Goal: Information Seeking & Learning: Check status

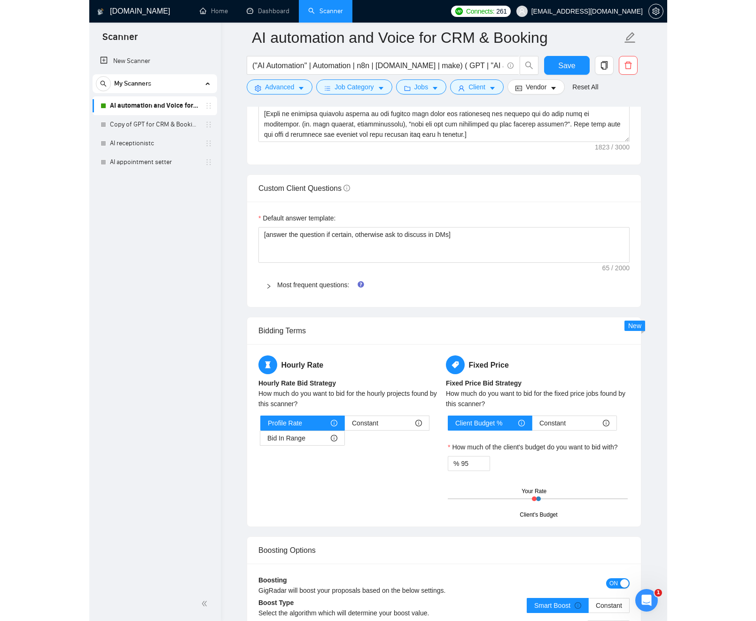
scroll to position [1287, 0]
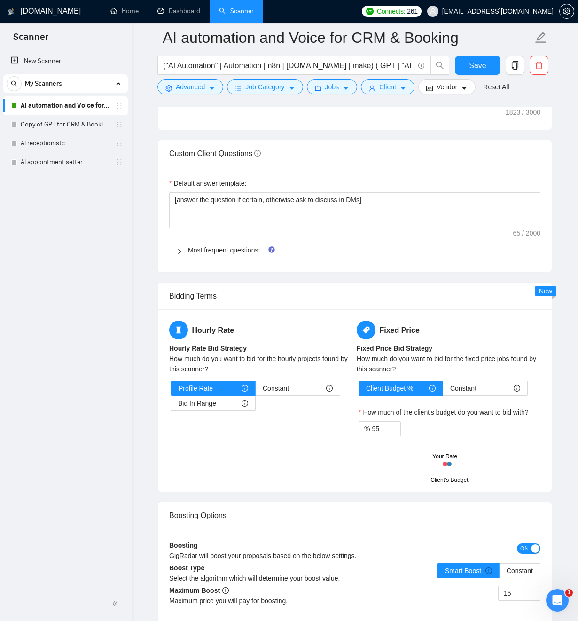
drag, startPoint x: 360, startPoint y: 545, endPoint x: 360, endPoint y: 539, distance: 5.7
click at [360, 544] on div "Boosting GigRadar will boost your proposals based on the below settings." at bounding box center [308, 553] width 279 height 27
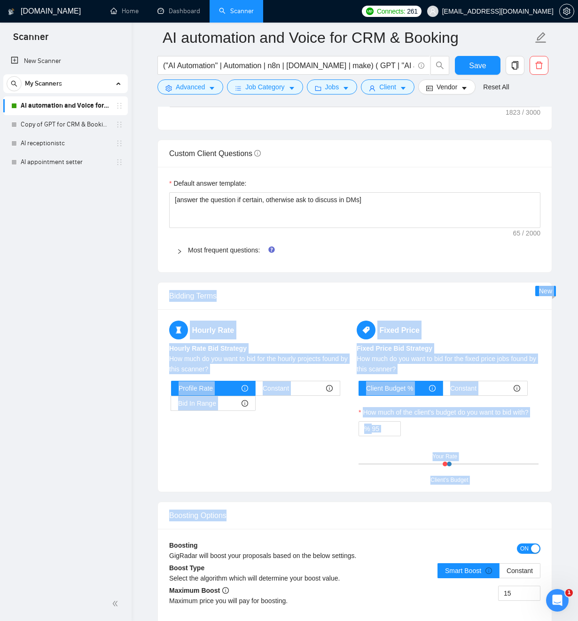
drag, startPoint x: 297, startPoint y: 489, endPoint x: 150, endPoint y: 282, distance: 252.9
click at [150, 282] on main "AI automation and Voice for CRM & Booking ("AI Automation" | Automation | n8n |…" at bounding box center [355, 166] width 416 height 2832
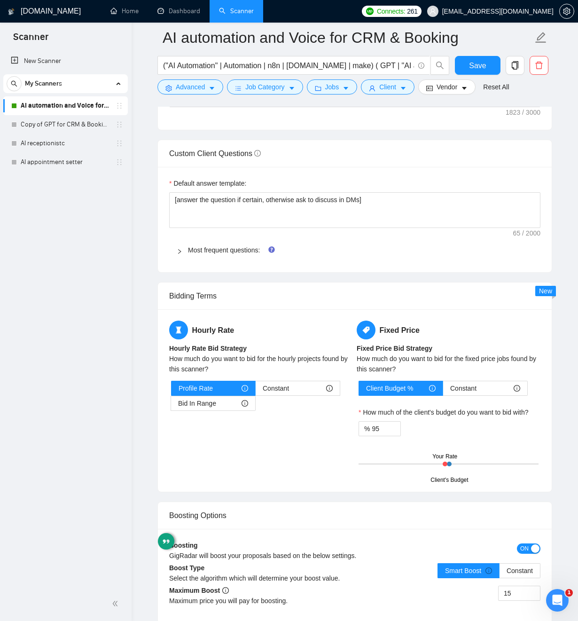
click at [153, 282] on main "AI automation and Voice for CRM & Booking ("AI Automation" | Automation | n8n |…" at bounding box center [355, 166] width 416 height 2832
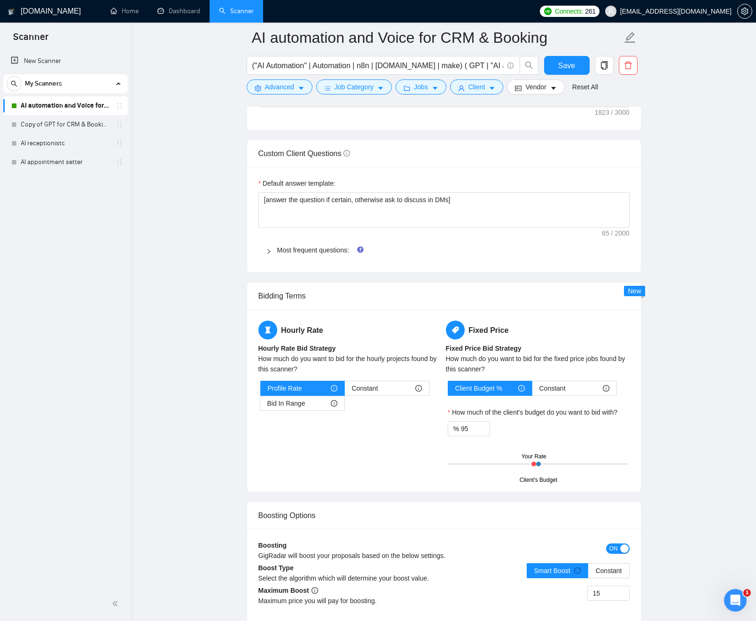
click at [578, 53] on main "AI automation and Voice for CRM & Booking ("AI Automation" | Automation | n8n |…" at bounding box center [444, 166] width 595 height 2832
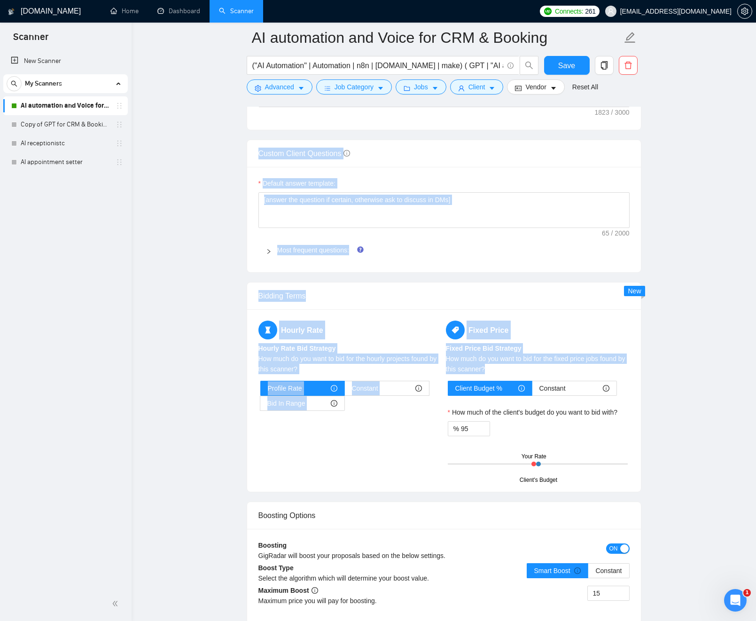
drag, startPoint x: 216, startPoint y: 38, endPoint x: 616, endPoint y: 371, distance: 520.9
click at [578, 375] on main "AI automation and Voice for CRM & Booking ("AI Automation" | Automation | n8n |…" at bounding box center [444, 166] width 595 height 2832
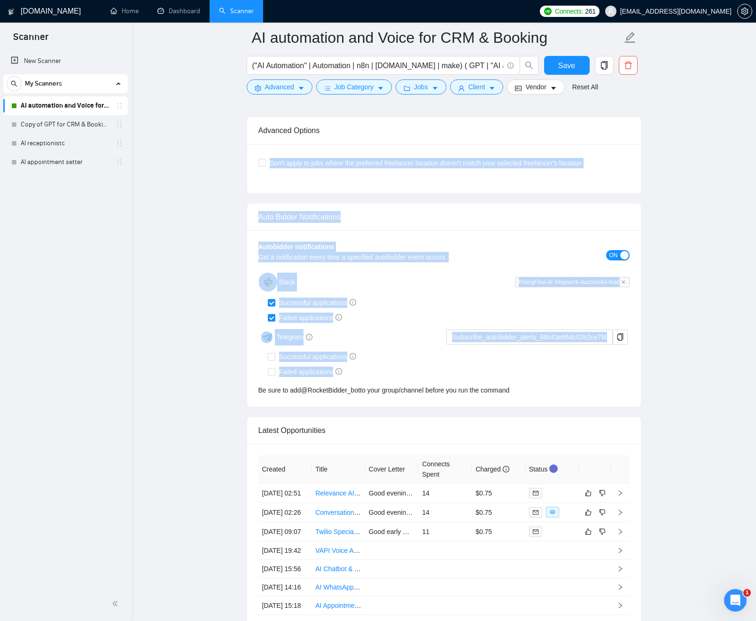
drag, startPoint x: 677, startPoint y: 372, endPoint x: 504, endPoint y: 155, distance: 277.2
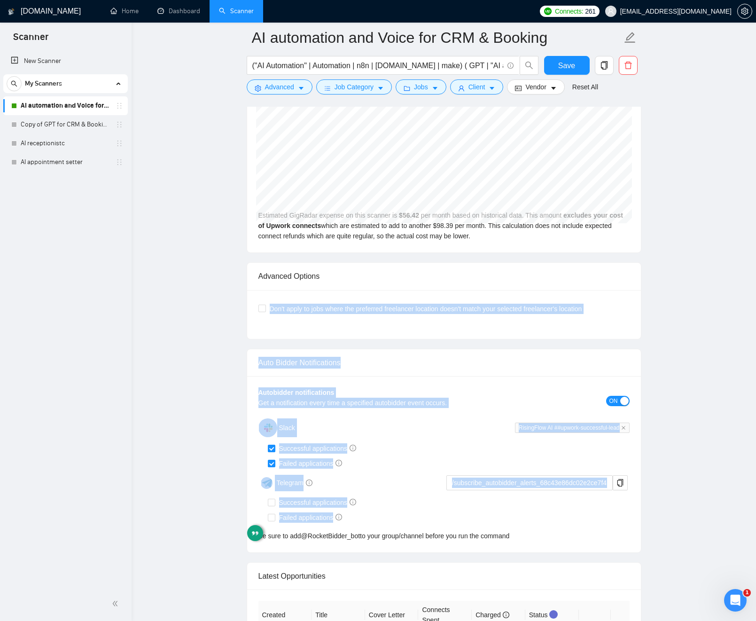
scroll to position [1835, 0]
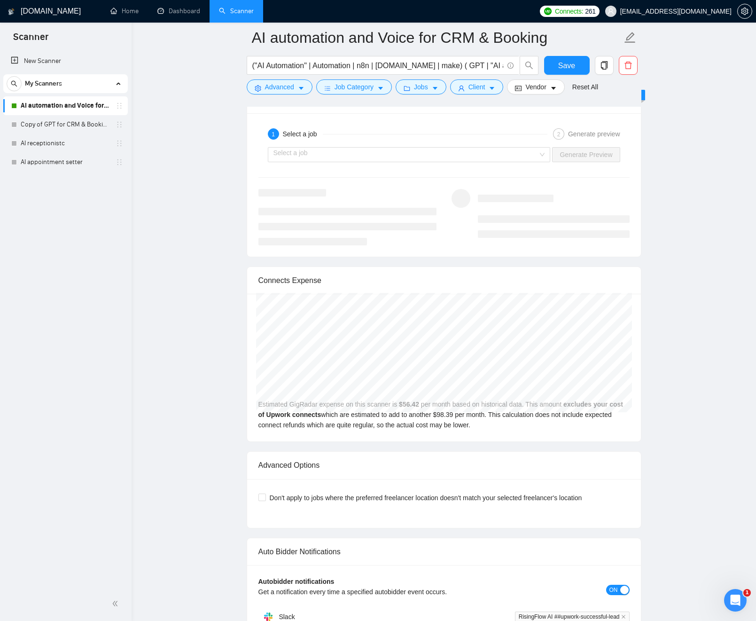
drag, startPoint x: 696, startPoint y: 315, endPoint x: 683, endPoint y: 326, distance: 16.3
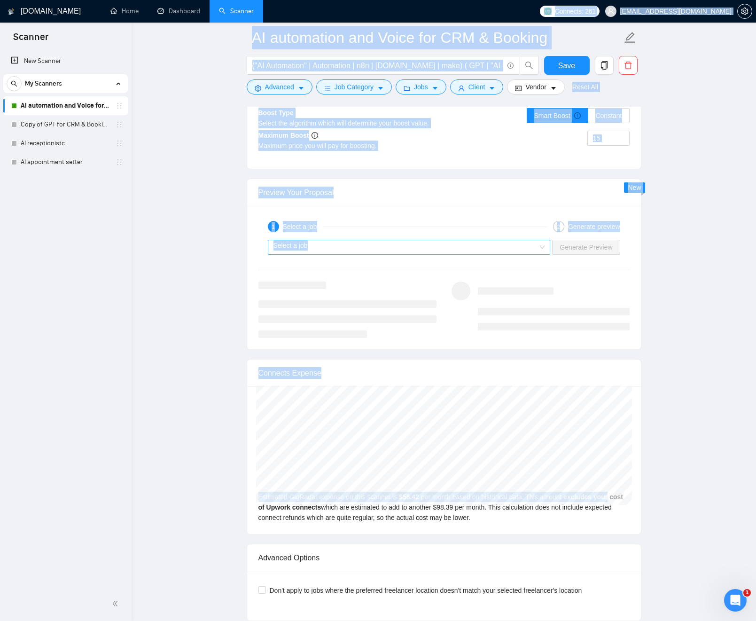
drag, startPoint x: 659, startPoint y: 406, endPoint x: 270, endPoint y: 264, distance: 414.4
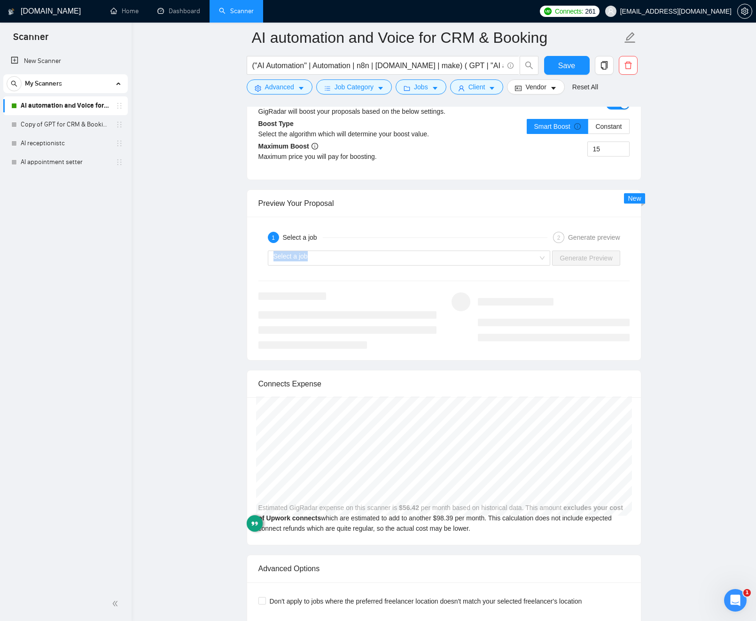
drag, startPoint x: 235, startPoint y: 282, endPoint x: 213, endPoint y: 144, distance: 140.4
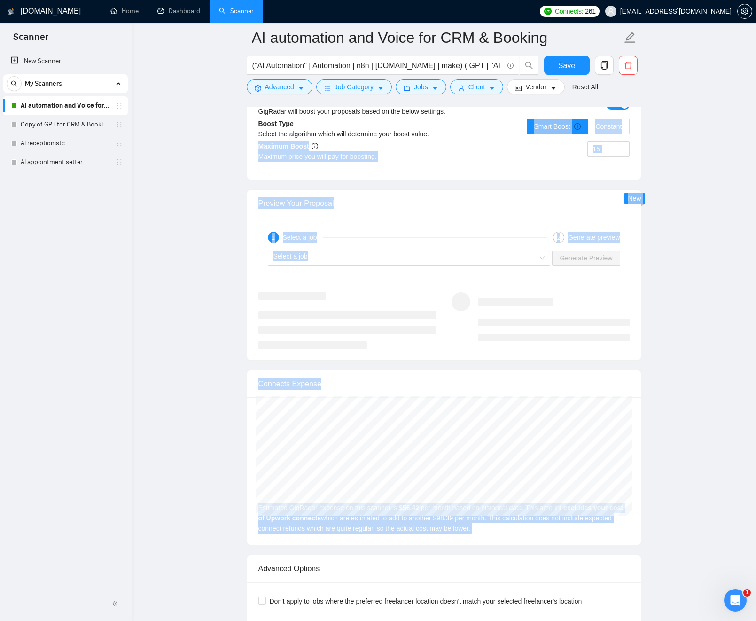
drag, startPoint x: 305, startPoint y: 272, endPoint x: 569, endPoint y: 523, distance: 364.4
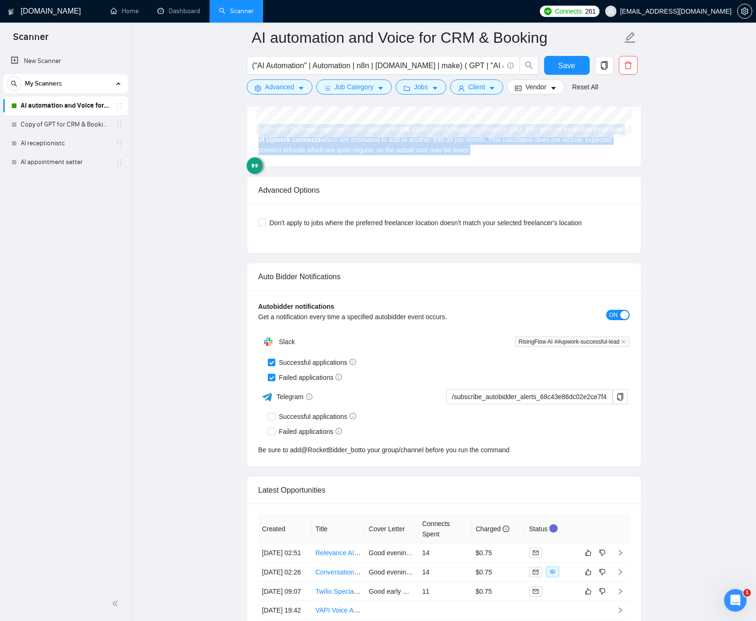
scroll to position [2422, 0]
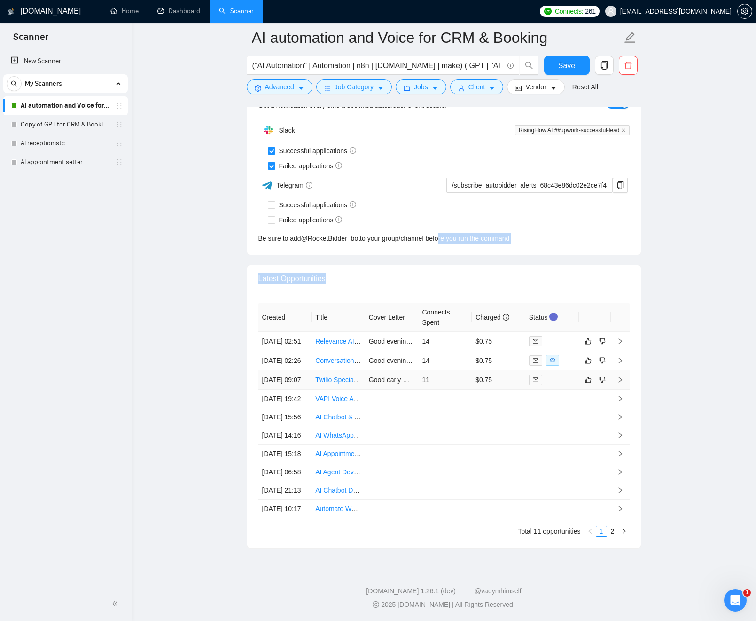
drag, startPoint x: 691, startPoint y: 477, endPoint x: 621, endPoint y: 294, distance: 195.4
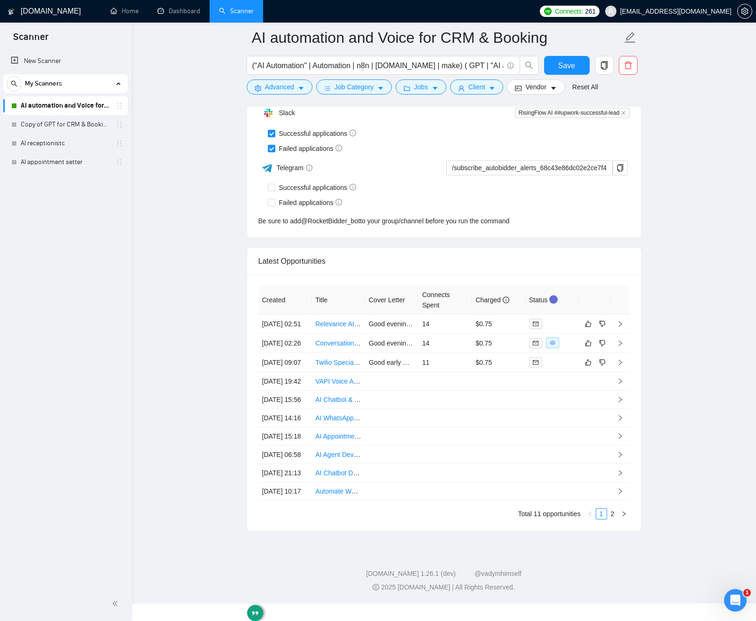
drag, startPoint x: 682, startPoint y: 323, endPoint x: 675, endPoint y: 321, distance: 7.4
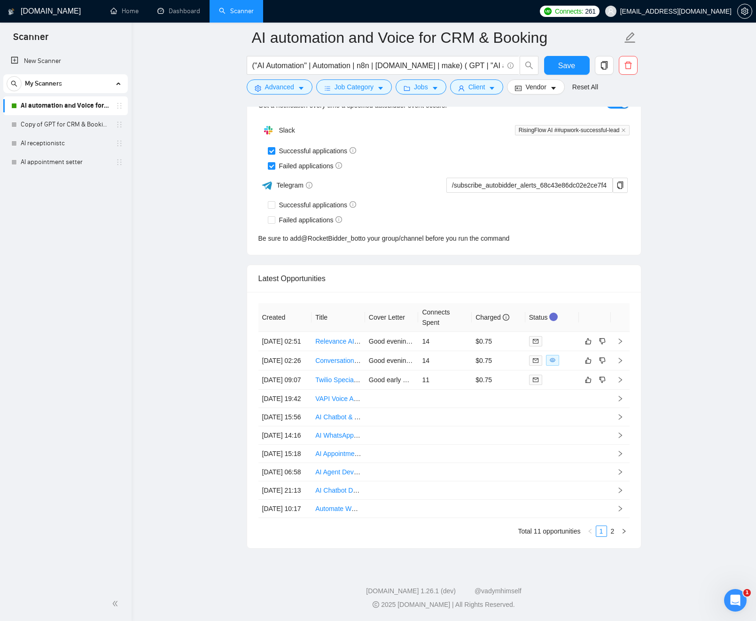
drag, startPoint x: 251, startPoint y: 197, endPoint x: 655, endPoint y: 365, distance: 438.3
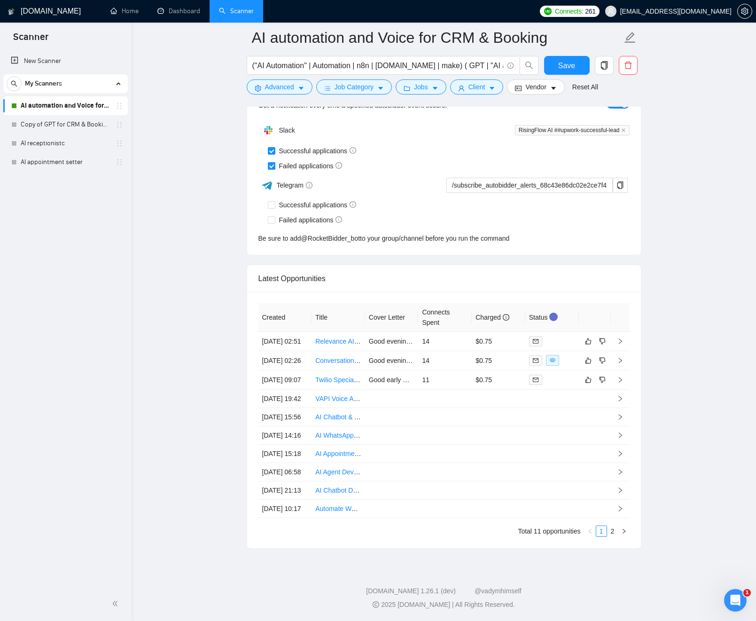
drag, startPoint x: 663, startPoint y: 387, endPoint x: 222, endPoint y: 196, distance: 479.8
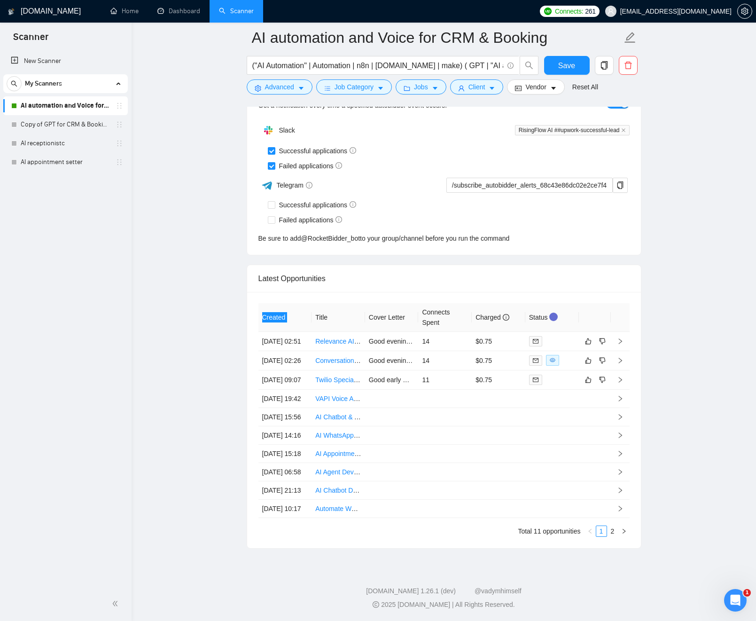
drag, startPoint x: 631, startPoint y: 346, endPoint x: 359, endPoint y: 204, distance: 307.4
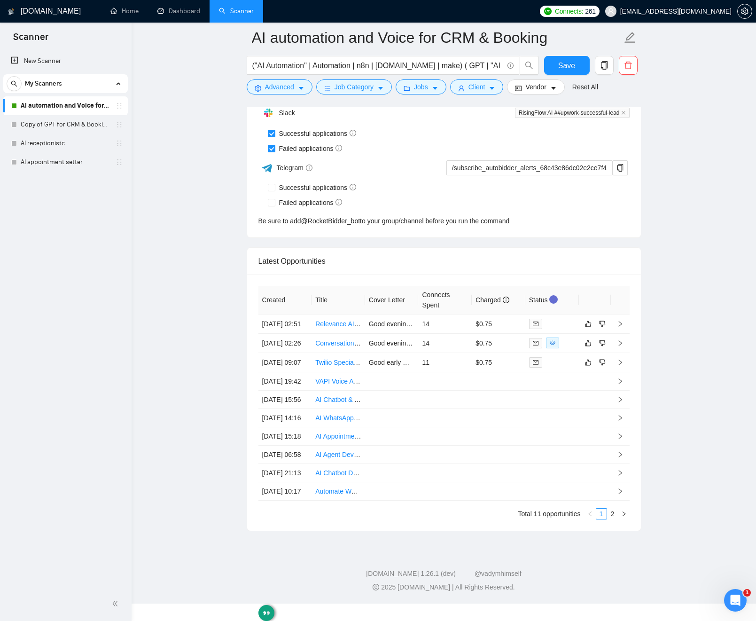
drag, startPoint x: 721, startPoint y: 326, endPoint x: 717, endPoint y: 322, distance: 5.7
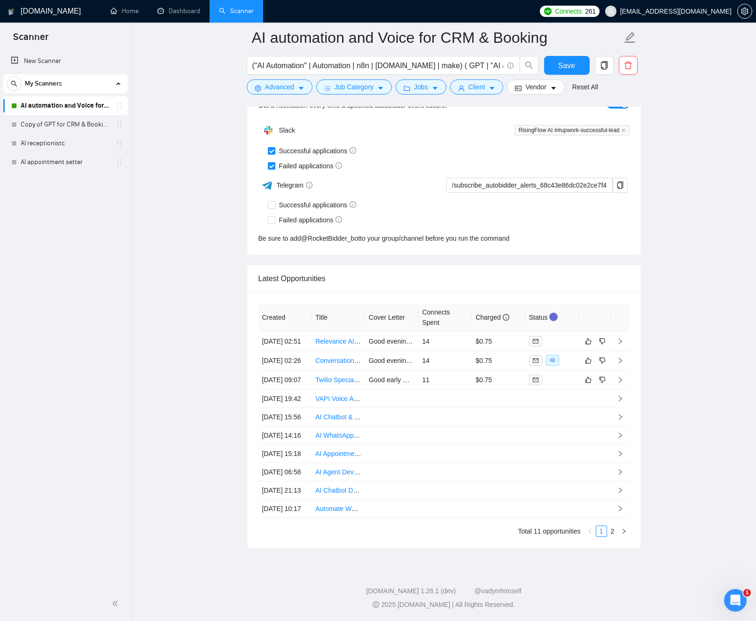
scroll to position [2358, 0]
drag, startPoint x: 685, startPoint y: 273, endPoint x: 630, endPoint y: 312, distance: 67.8
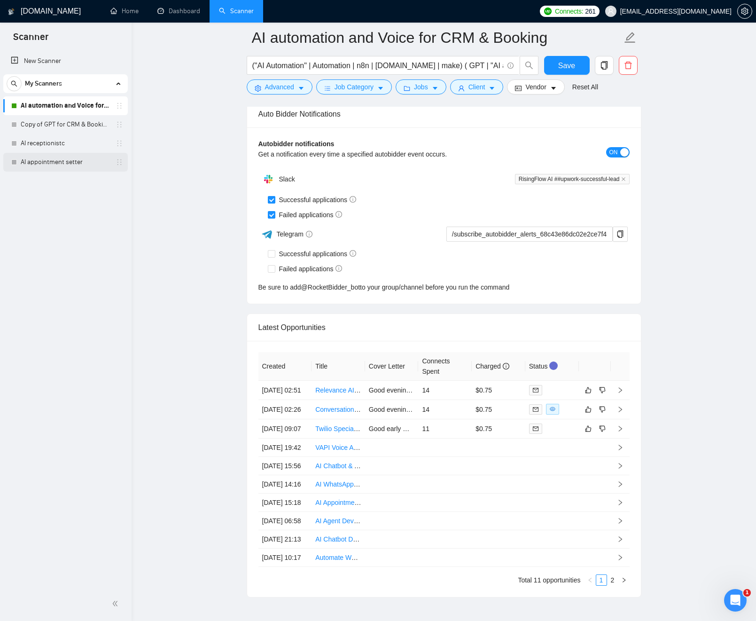
scroll to position [2272, 0]
click at [130, 188] on div "New Scanner My Scanners AI automation and Voice for CRM & Booking Copy of GPT f…" at bounding box center [66, 318] width 132 height 537
click at [157, 8] on link "Dashboard" at bounding box center [178, 11] width 43 height 8
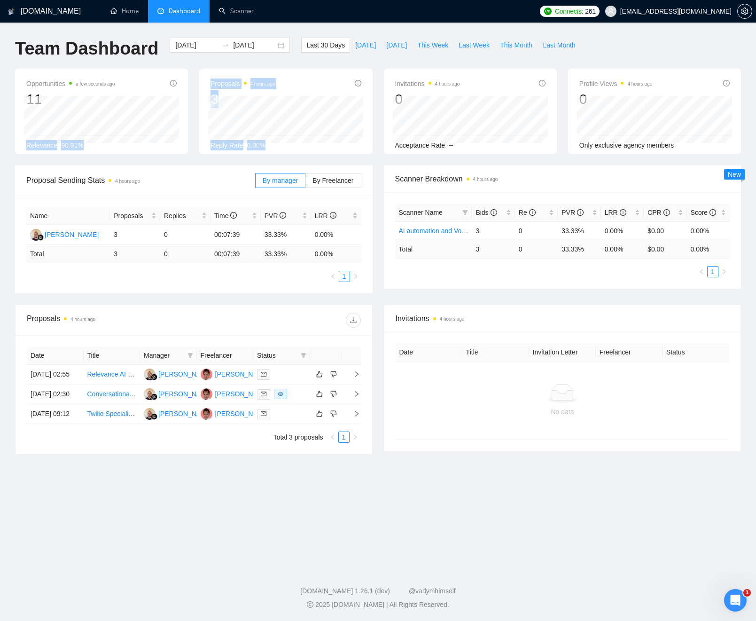
click at [137, 109] on div "Opportunities a few seconds ago 11 [DATE] Relevant 2 Relevance 90.91% Proposals…" at bounding box center [377, 117] width 737 height 97
click at [189, 160] on div "Opportunities a few seconds ago 11 [DATE] Relevant 0 Relevance 90.91% Proposals…" at bounding box center [377, 117] width 737 height 97
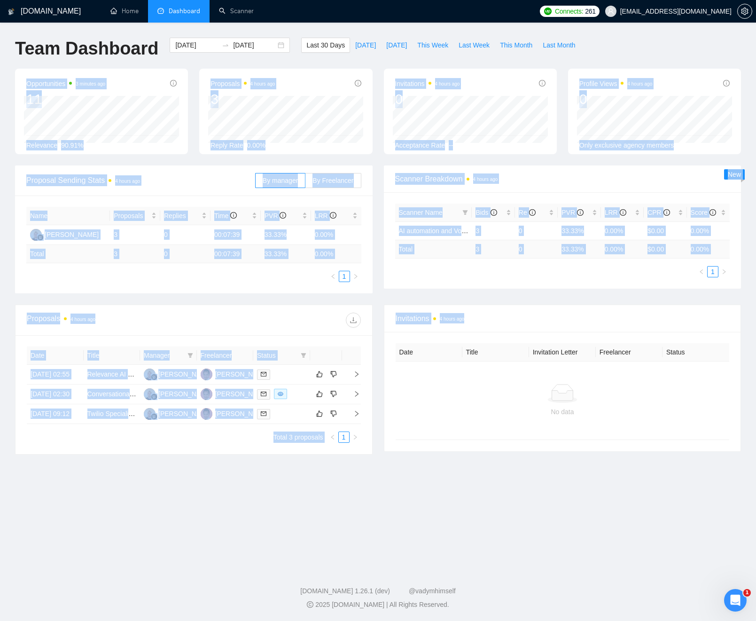
drag, startPoint x: 606, startPoint y: 56, endPoint x: 556, endPoint y: 442, distance: 389.6
click at [559, 444] on main "Team Dashboard [DATE] [DATE] Last 30 Days [DATE] [DATE] This Week Last Week Thi…" at bounding box center [378, 293] width 726 height 511
drag, startPoint x: 566, startPoint y: 512, endPoint x: 233, endPoint y: 71, distance: 553.3
click at [233, 71] on main "Team Dashboard [DATE] [DATE] Last 30 Days [DATE] [DATE] This Week Last Week Thi…" at bounding box center [378, 293] width 726 height 511
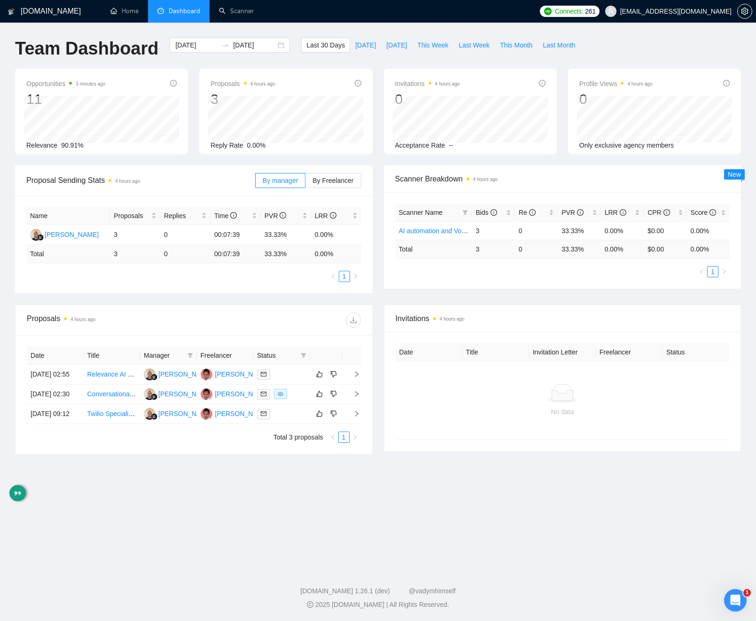
click at [337, 65] on div "Last 30 Days [DATE] [DATE] This Week Last Week This Month Last Month" at bounding box center [441, 53] width 290 height 31
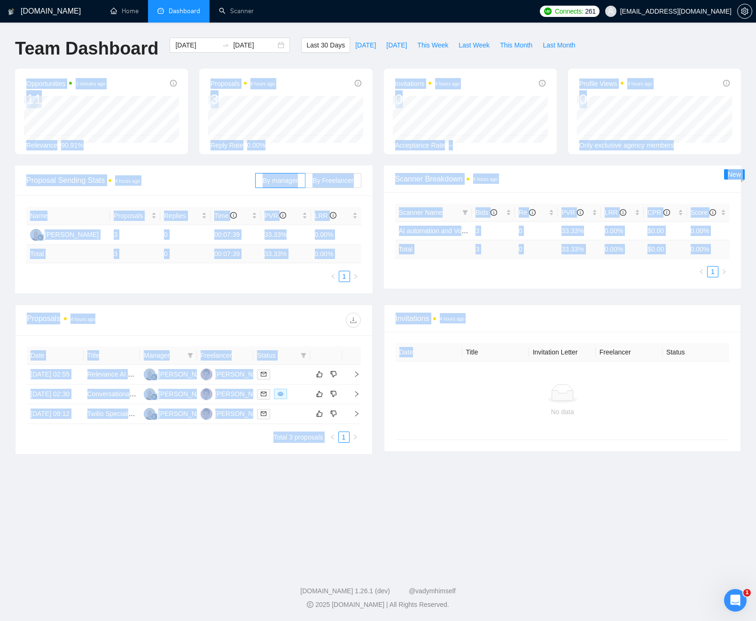
drag, startPoint x: 337, startPoint y: 66, endPoint x: 484, endPoint y: 449, distance: 410.0
click at [462, 461] on main "Team Dashboard [DATE] [DATE] Last 30 Days [DATE] [DATE] This Week Last Week Thi…" at bounding box center [378, 293] width 726 height 511
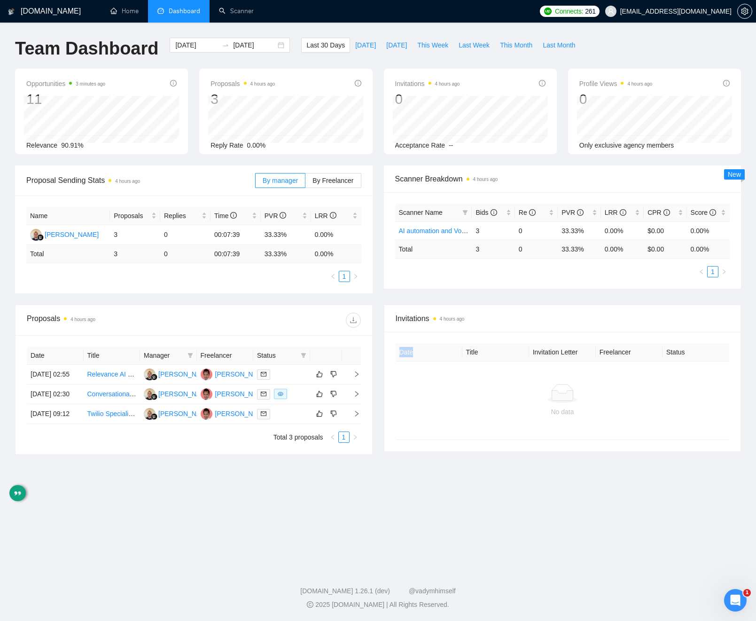
click at [549, 455] on div "Invitations 4 hours ago Date Title Invitation Letter Freelancer Status No data" at bounding box center [562, 380] width 369 height 150
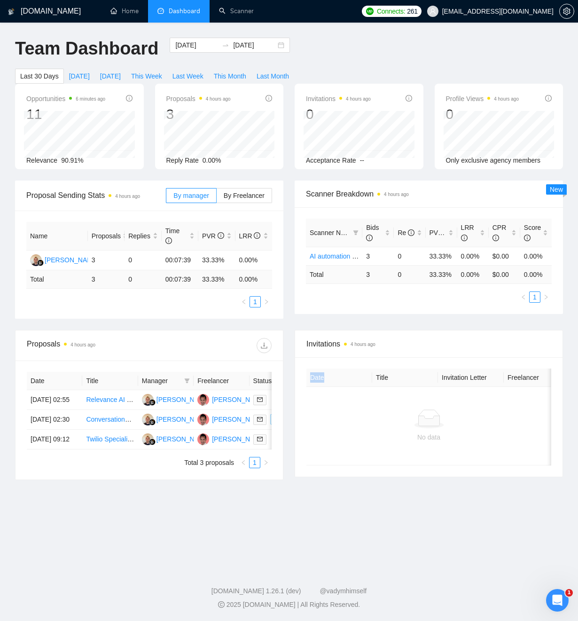
click at [167, 330] on div "Proposal Sending Stats 4 hours ago By manager By Freelancer Name Proposals Repl…" at bounding box center [288, 254] width 559 height 149
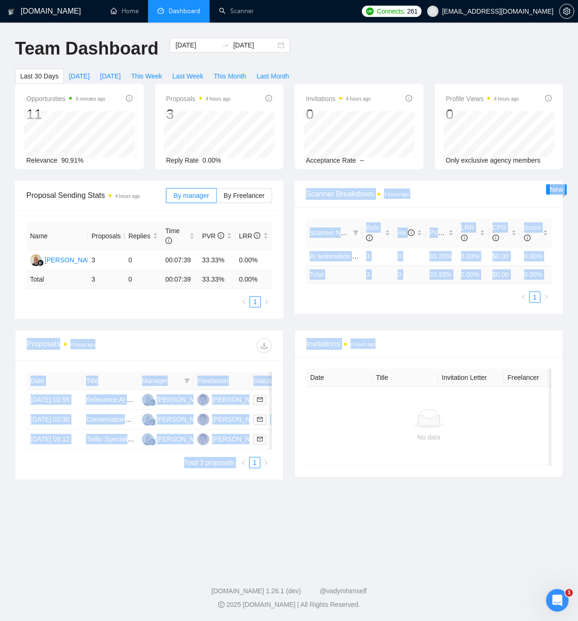
drag, startPoint x: 165, startPoint y: 332, endPoint x: 329, endPoint y: 513, distance: 244.5
click at [303, 514] on main "Team Dashboard [DATE] [DATE] Last 30 Days [DATE] [DATE] This Week Last Week Thi…" at bounding box center [289, 293] width 548 height 511
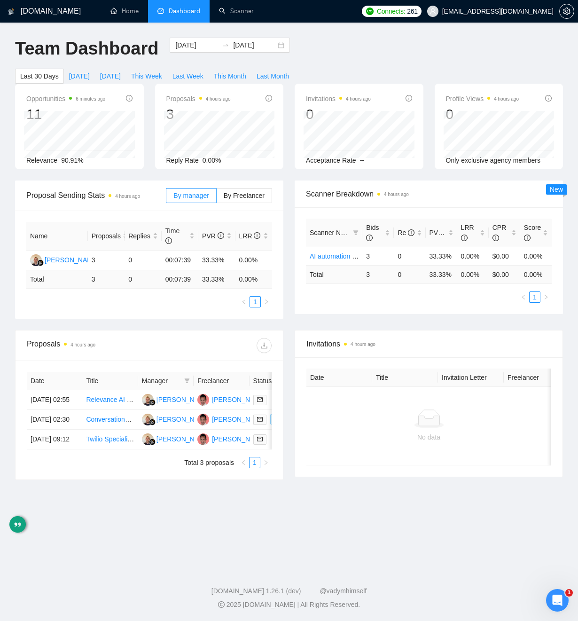
click at [348, 491] on div "Proposals 4 hours ago Date Title Manager Freelancer Status [DATE] 02:55 Relevan…" at bounding box center [288, 410] width 559 height 161
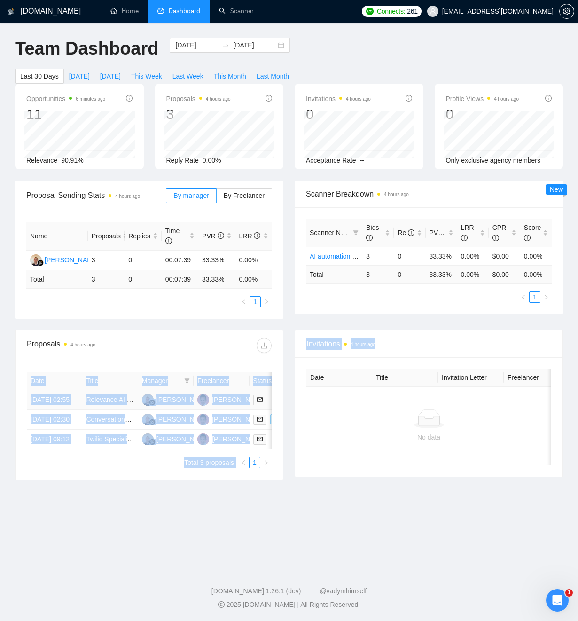
drag, startPoint x: 359, startPoint y: 514, endPoint x: 195, endPoint y: 353, distance: 229.0
click at [196, 355] on div "Proposals 4 hours ago Date Title Manager Freelancer Status [DATE] 02:55 Relevan…" at bounding box center [288, 410] width 559 height 161
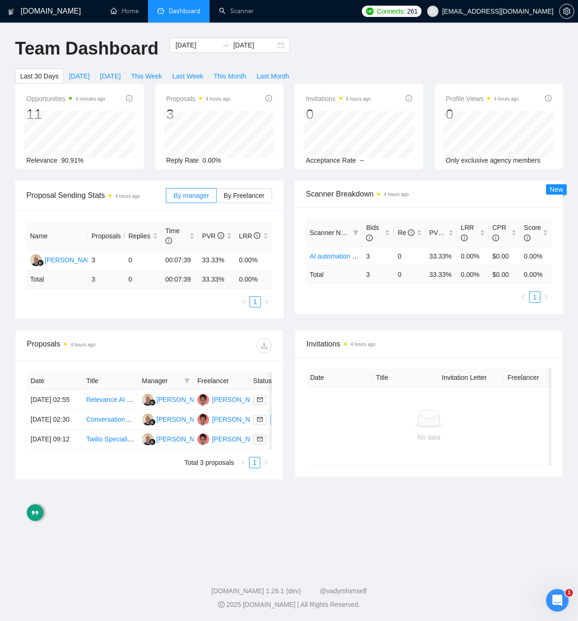
click at [204, 346] on div at bounding box center [210, 345] width 123 height 15
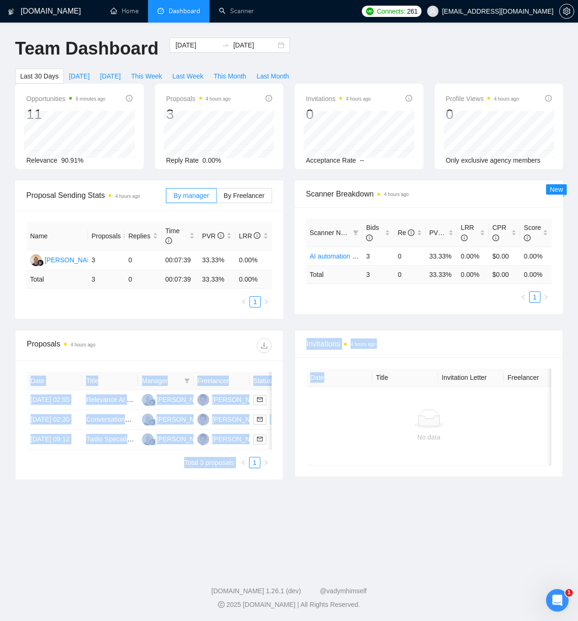
drag, startPoint x: 204, startPoint y: 346, endPoint x: 318, endPoint y: 482, distance: 176.9
click at [312, 491] on div "Proposals 4 hours ago Date Title Manager Freelancer Status [DATE] 02:55 Relevan…" at bounding box center [288, 410] width 559 height 161
click at [196, 347] on div at bounding box center [210, 345] width 123 height 15
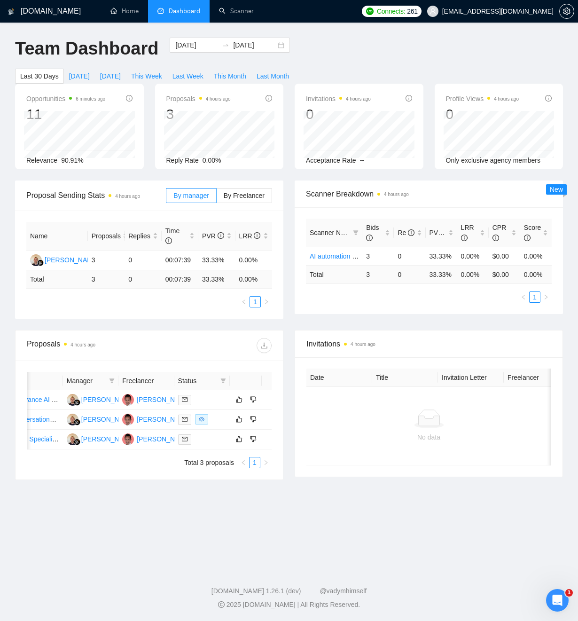
scroll to position [0, 84]
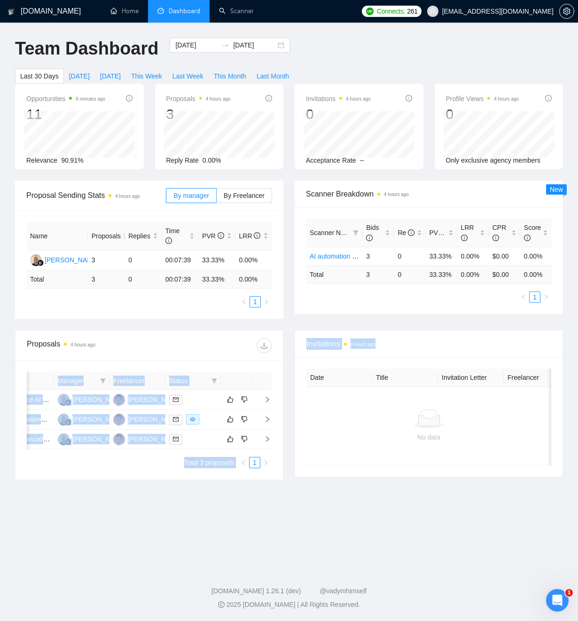
drag, startPoint x: 196, startPoint y: 349, endPoint x: 338, endPoint y: 521, distance: 223.1
click at [321, 491] on div "Proposals 4 hours ago Date Title Manager Freelancer Status [DATE] 02:55 Relevan…" at bounding box center [288, 410] width 559 height 161
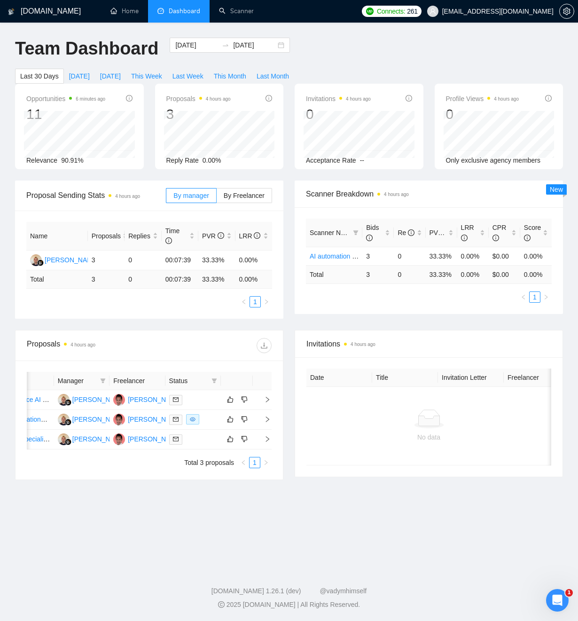
drag, startPoint x: 363, startPoint y: 529, endPoint x: 377, endPoint y: 533, distance: 14.6
click at [363, 530] on main "Team Dashboard [DATE] [DATE] Last 30 Days [DATE] [DATE] This Week Last Week Thi…" at bounding box center [289, 293] width 548 height 511
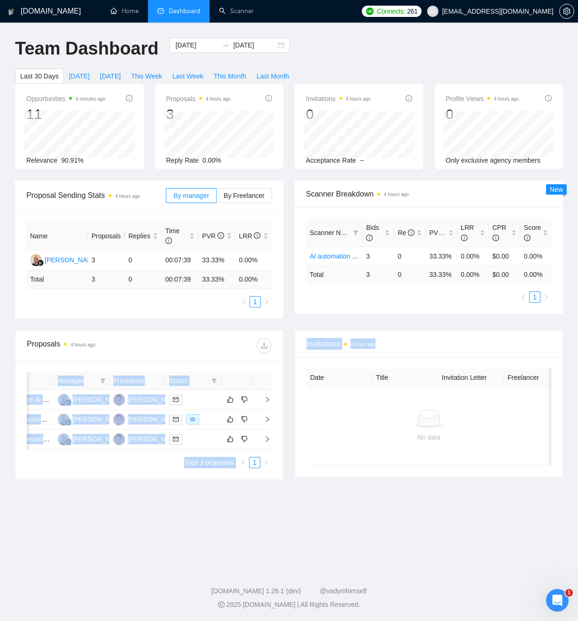
drag, startPoint x: 293, startPoint y: 457, endPoint x: 142, endPoint y: 344, distance: 188.6
click at [142, 344] on main "Team Dashboard [DATE] [DATE] Last 30 Days [DATE] [DATE] This Week Last Week Thi…" at bounding box center [289, 293] width 548 height 511
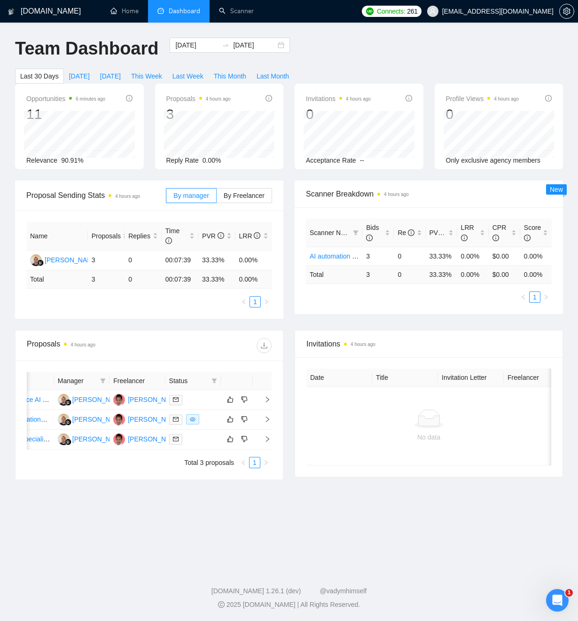
click at [148, 341] on div "Proposals 4 hours ago" at bounding box center [149, 345] width 245 height 30
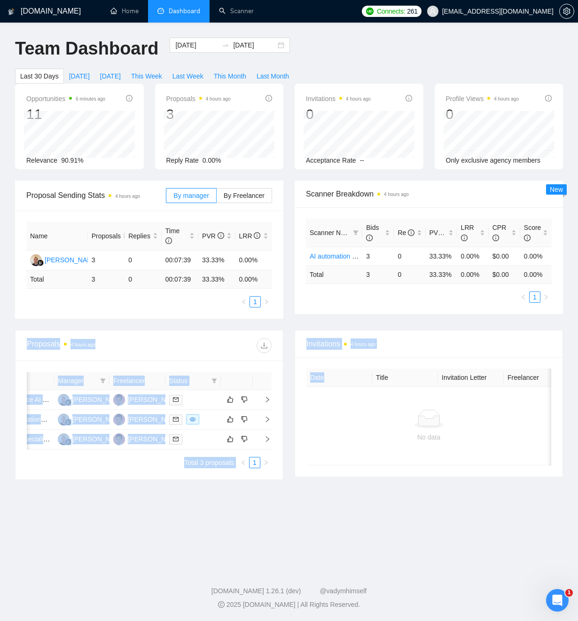
drag, startPoint x: 159, startPoint y: 360, endPoint x: 400, endPoint y: 543, distance: 302.2
click at [356, 491] on div "Proposals 4 hours ago Date Title Manager Freelancer Status [DATE] 02:55 Relevan…" at bounding box center [288, 410] width 559 height 161
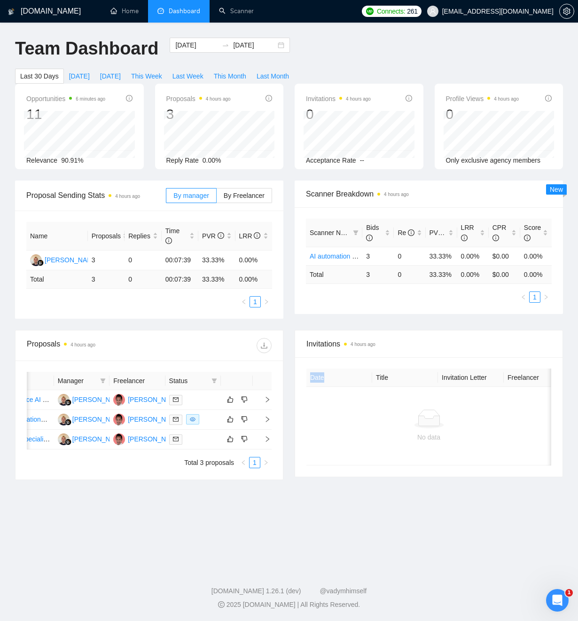
drag, startPoint x: 400, startPoint y: 543, endPoint x: 394, endPoint y: 542, distance: 5.3
click at [397, 541] on main "Team Dashboard [DATE] [DATE] Last 30 Days [DATE] [DATE] This Week Last Week Thi…" at bounding box center [289, 293] width 548 height 511
